Goal: Transaction & Acquisition: Purchase product/service

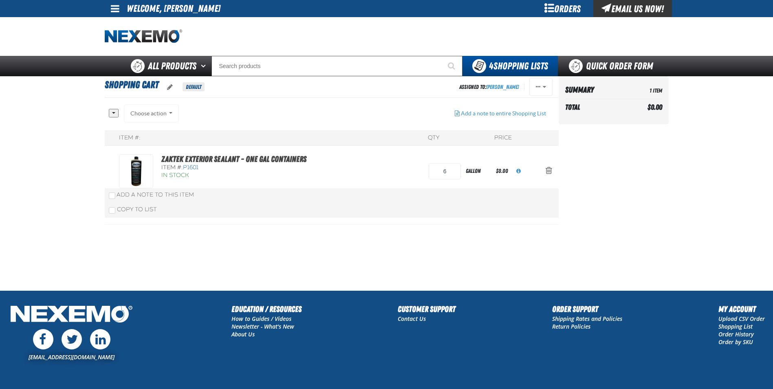
drag, startPoint x: 254, startPoint y: 221, endPoint x: 260, endPoint y: 216, distance: 7.5
click at [254, 221] on div "ZAKTEK Exterior Sealant - One Gal Containers Item #: P1601 In Stock 6 gallon" at bounding box center [332, 185] width 454 height 77
click at [157, 118] on div "Choose action Add to XPEL 9.29.2021 Add to Kent 3.17.2022 Add to Kent 3.17.2022…" at bounding box center [151, 113] width 55 height 18
click at [285, 150] on div "ZAKTEK Exterior Sealant - One Gal Containers Item #: P1601 In Stock 6 gallon" at bounding box center [332, 185] width 454 height 77
click at [278, 156] on link "ZAKTEK Exterior Sealant - One Gal Containers" at bounding box center [233, 159] width 145 height 10
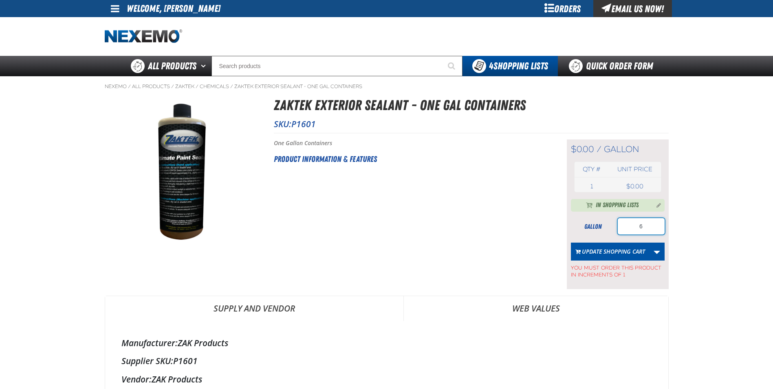
click at [655, 232] on input "6" at bounding box center [641, 226] width 47 height 16
type input "1"
click at [627, 257] on button "Update Shopping Cart" at bounding box center [610, 251] width 79 height 18
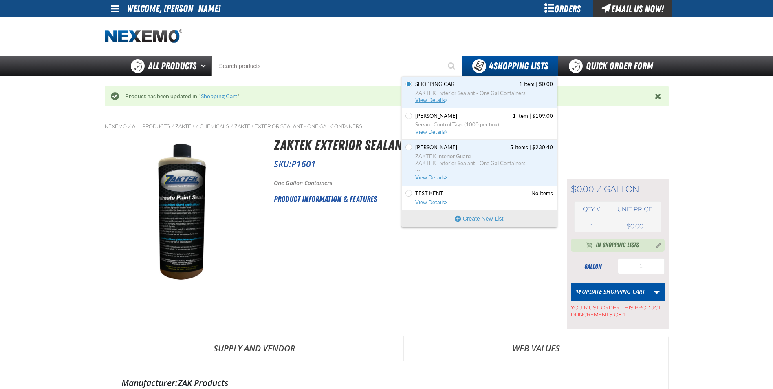
click at [472, 97] on link "Shopping Cart 1 Item | $0.00 ZAKTEK Exterior Sealant - One Gal Containers View …" at bounding box center [482, 92] width 139 height 23
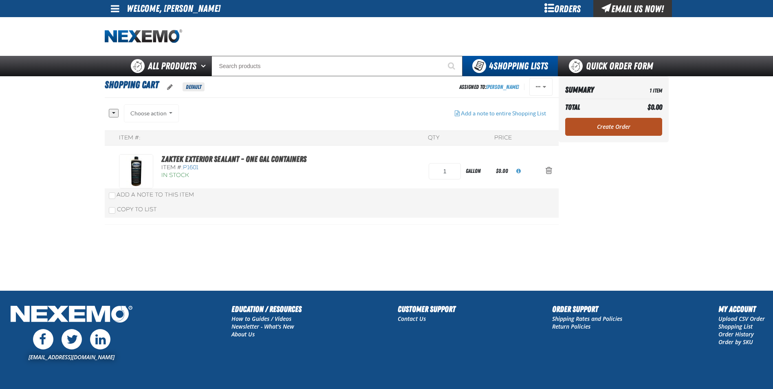
click at [577, 124] on link "Create Order" at bounding box center [613, 127] width 97 height 18
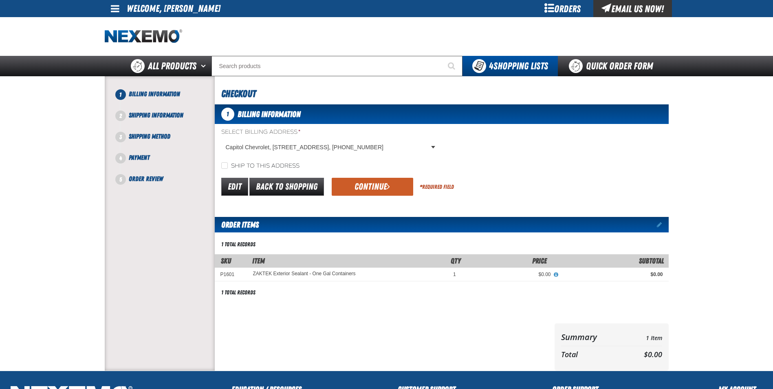
click at [351, 183] on button "Continue" at bounding box center [372, 187] width 81 height 18
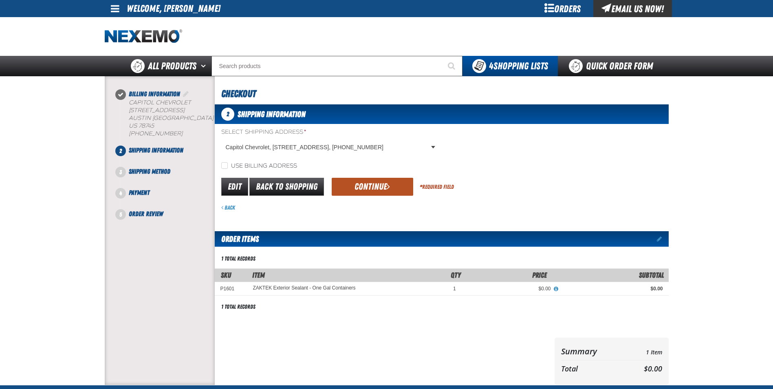
click at [382, 183] on button "Continue" at bounding box center [372, 187] width 81 height 18
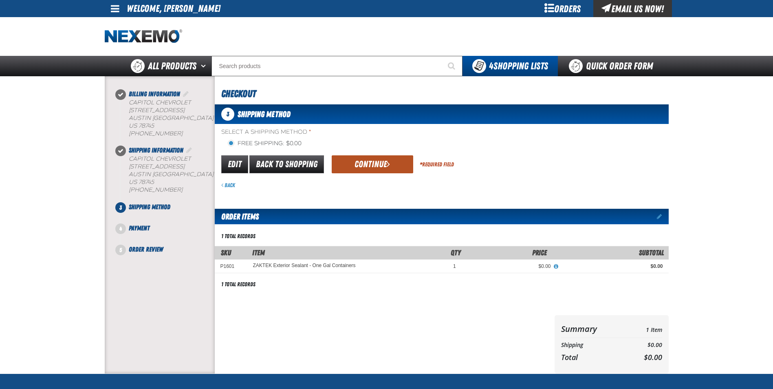
click at [367, 172] on button "Continue" at bounding box center [372, 164] width 81 height 18
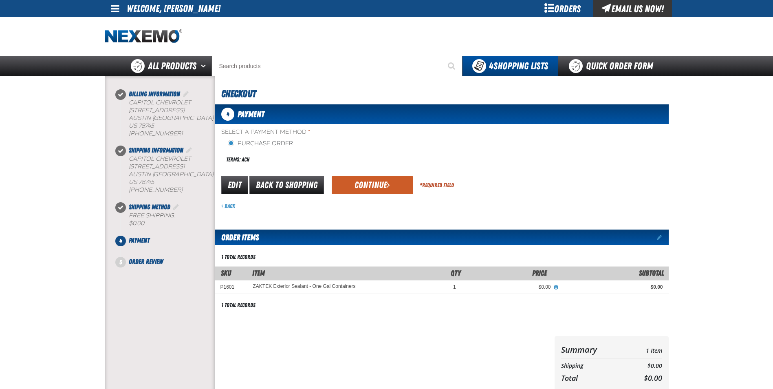
drag, startPoint x: 367, startPoint y: 172, endPoint x: 364, endPoint y: 179, distance: 7.1
click at [367, 173] on div "Select a Payment Method * Purchase Order Terms: ACH payment_term_4 *" at bounding box center [442, 168] width 454 height 81
click at [360, 182] on button "Continue" at bounding box center [372, 185] width 81 height 18
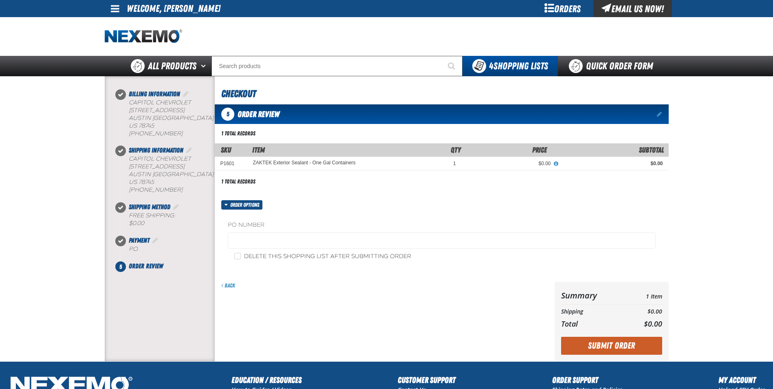
click at [603, 347] on button "Submit Order" at bounding box center [611, 345] width 101 height 18
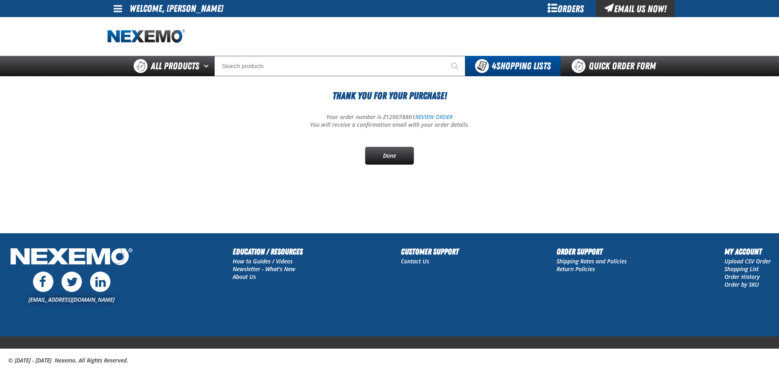
click at [337, 153] on div "Thank You For Your Purchase! Your order number is Z120078801 REVIEW ORDER You w…" at bounding box center [390, 126] width 564 height 76
click at [397, 153] on link "Done" at bounding box center [389, 156] width 49 height 18
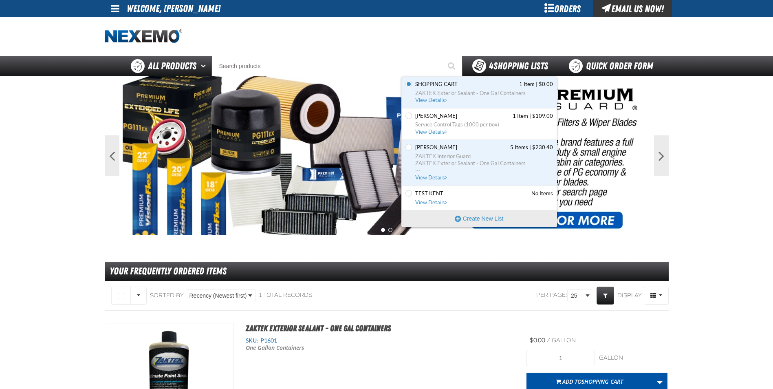
click at [497, 65] on span "4 Shopping Lists" at bounding box center [518, 65] width 59 height 11
drag, startPoint x: 449, startPoint y: 85, endPoint x: 452, endPoint y: 80, distance: 5.1
click at [450, 84] on span "Shopping Cart" at bounding box center [436, 84] width 42 height 7
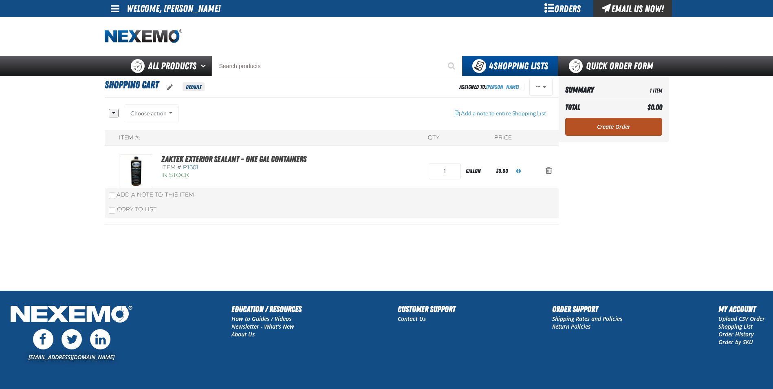
click at [601, 129] on link "Create Order" at bounding box center [613, 127] width 97 height 18
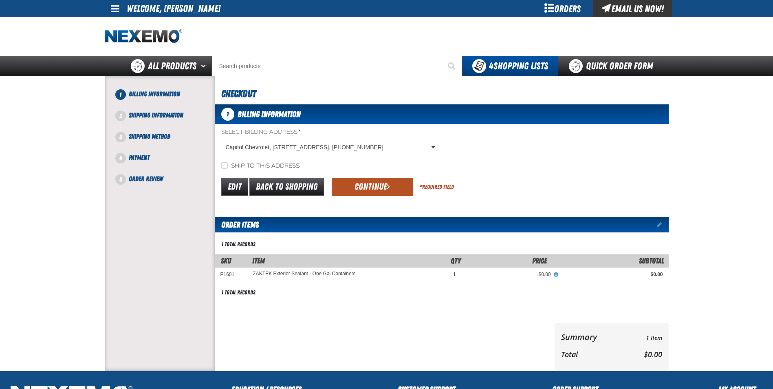
click at [383, 185] on button "Continue" at bounding box center [372, 187] width 81 height 18
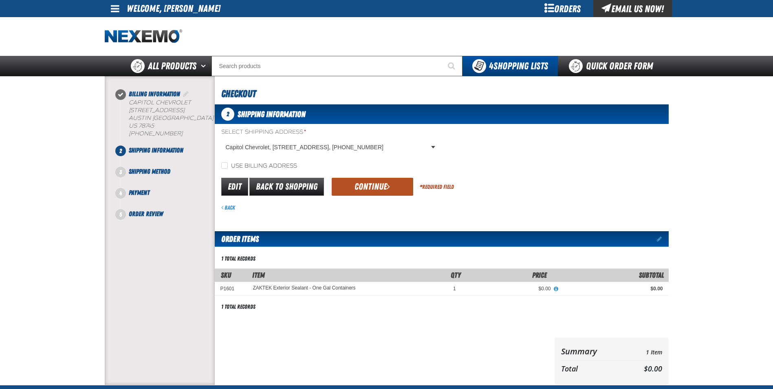
click at [348, 186] on button "Continue" at bounding box center [372, 187] width 81 height 18
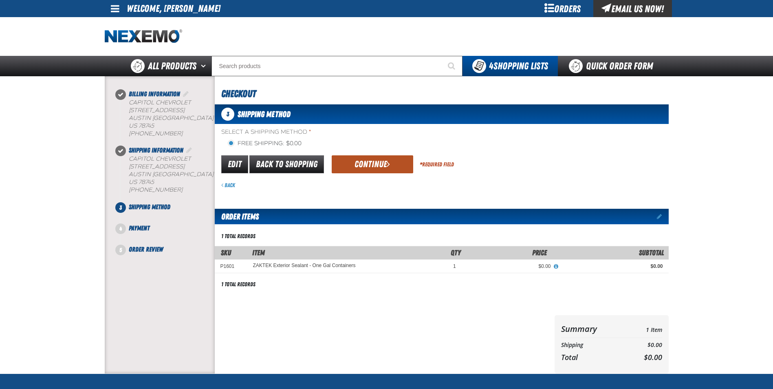
click at [355, 161] on button "Continue" at bounding box center [372, 164] width 81 height 18
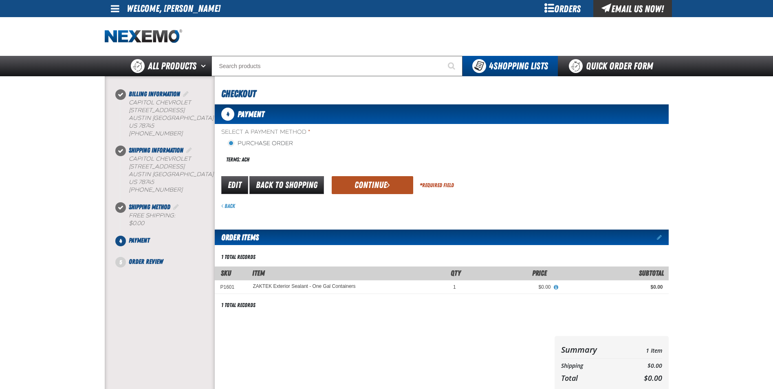
click at [356, 178] on button "Continue" at bounding box center [372, 185] width 81 height 18
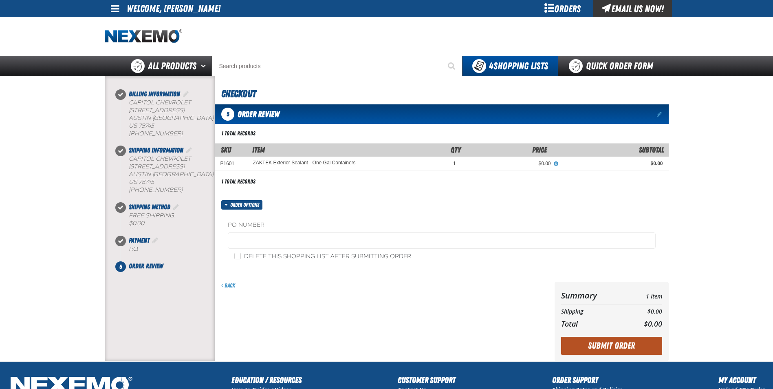
click at [593, 352] on button "Submit Order" at bounding box center [611, 345] width 101 height 18
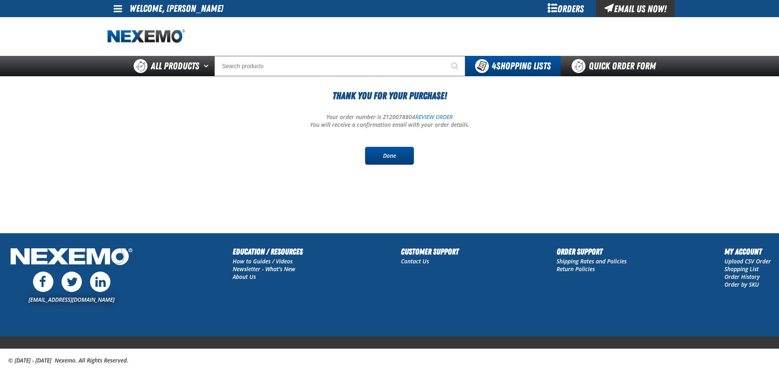
click at [394, 155] on link "Done" at bounding box center [389, 156] width 49 height 18
